Goal: Use online tool/utility: Use online tool/utility

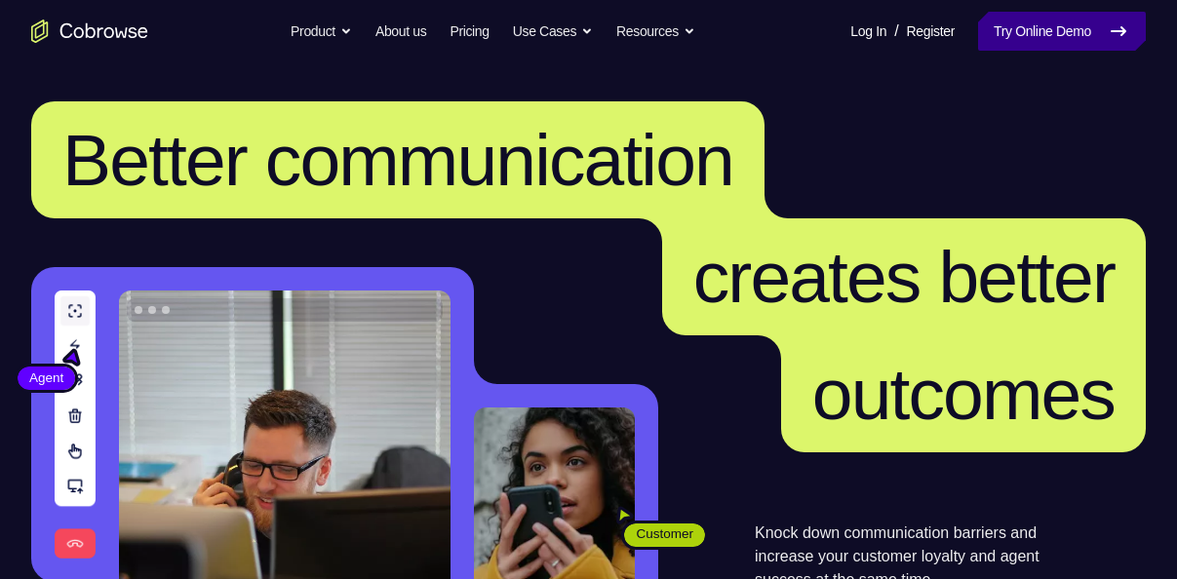
click at [1009, 27] on link "Try Online Demo" at bounding box center [1062, 31] width 168 height 39
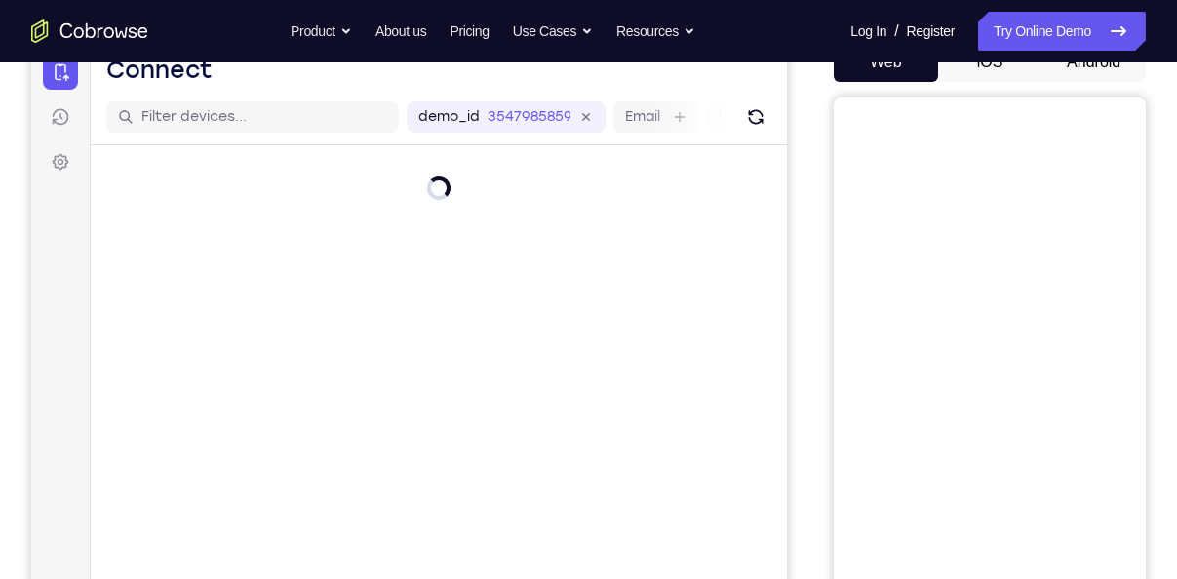
scroll to position [192, 0]
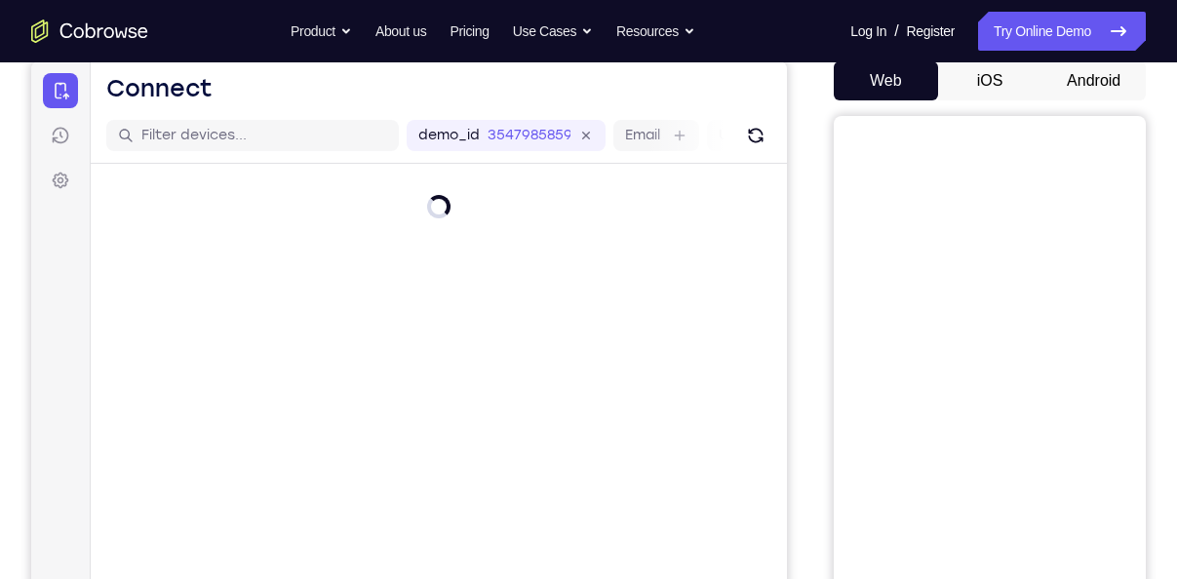
click at [1094, 72] on button "Android" at bounding box center [1094, 80] width 104 height 39
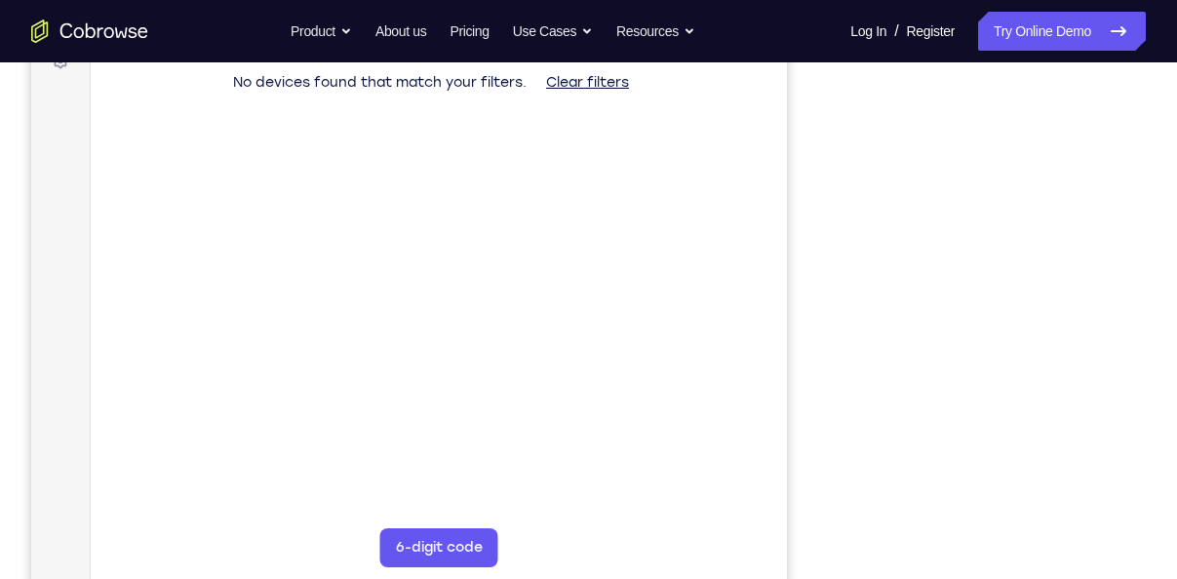
scroll to position [315, 0]
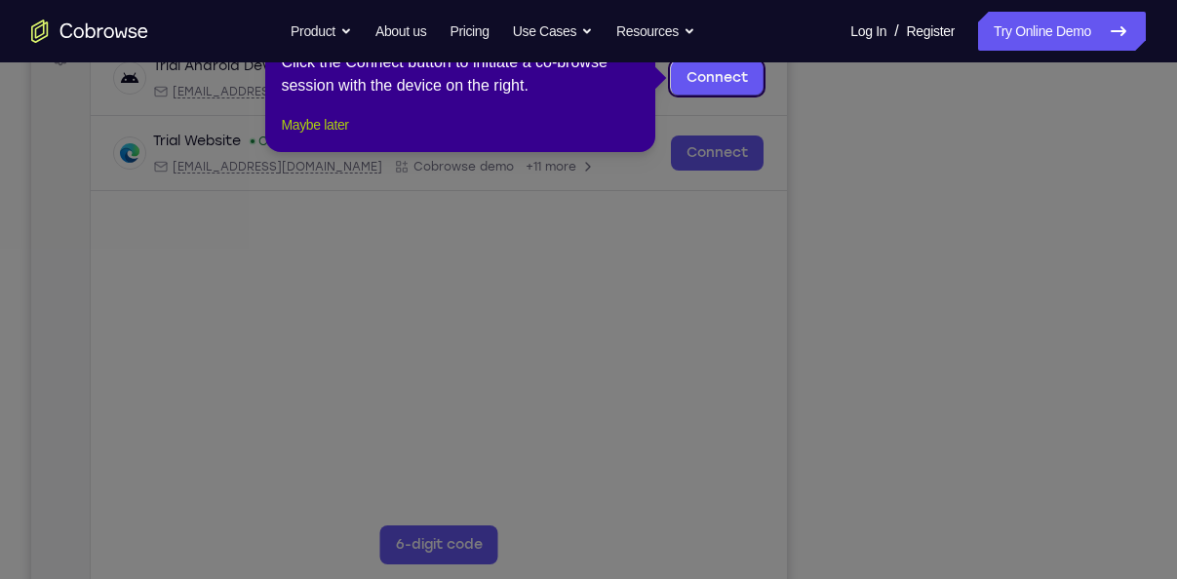
click at [341, 137] on button "Maybe later" at bounding box center [314, 124] width 67 height 23
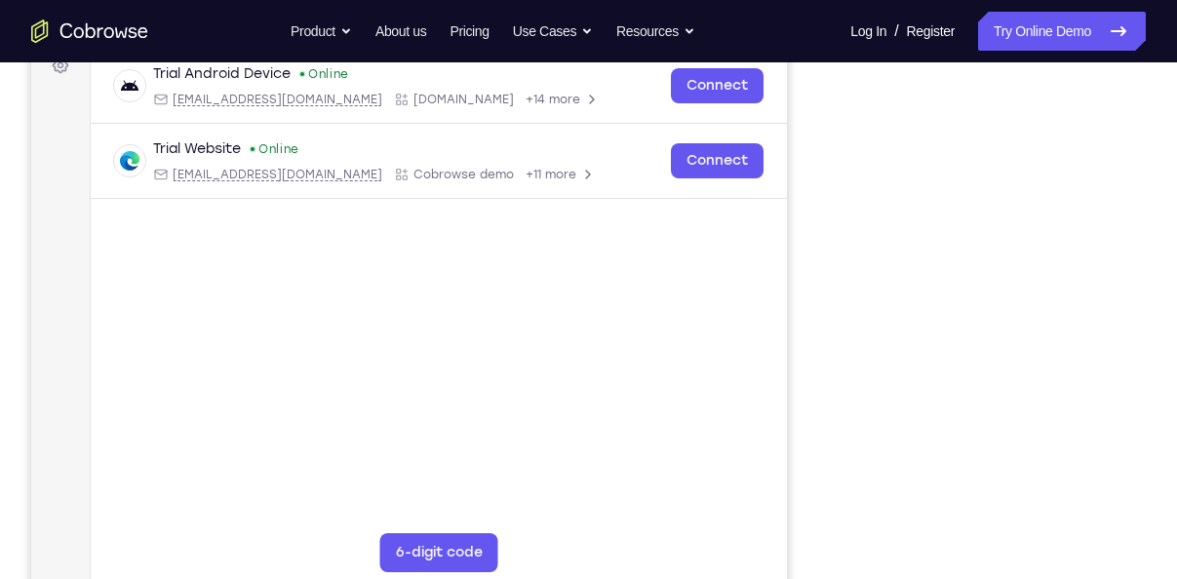
scroll to position [309, 0]
